Goal: Information Seeking & Learning: Understand process/instructions

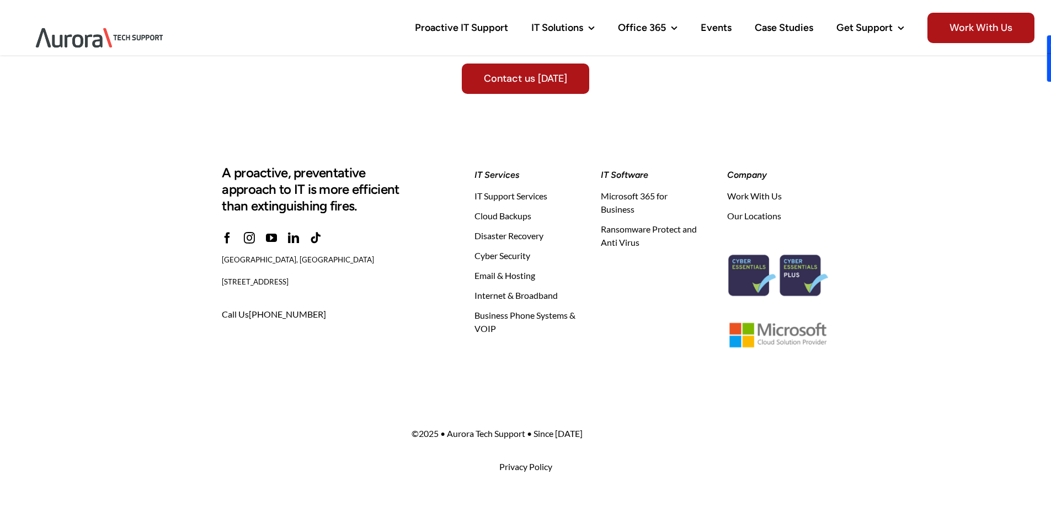
scroll to position [3467, 0]
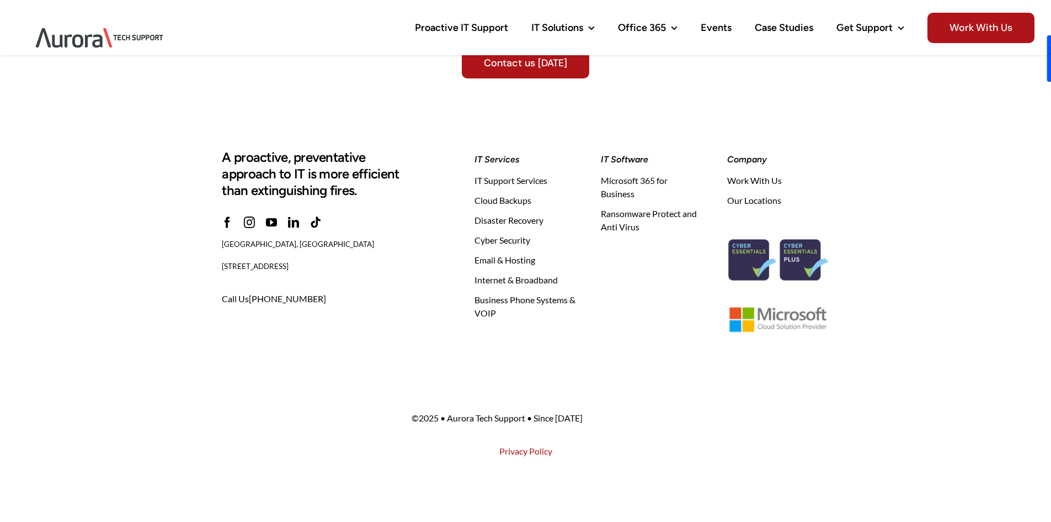
click at [541, 454] on link "Privacy Policy" at bounding box center [526, 450] width 53 height 10
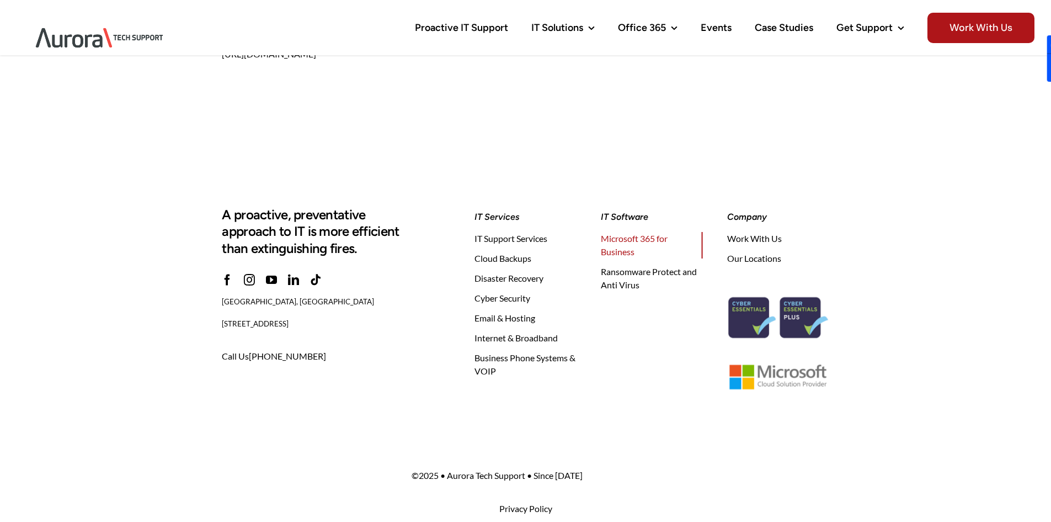
scroll to position [819, 0]
